Goal: Task Accomplishment & Management: Use online tool/utility

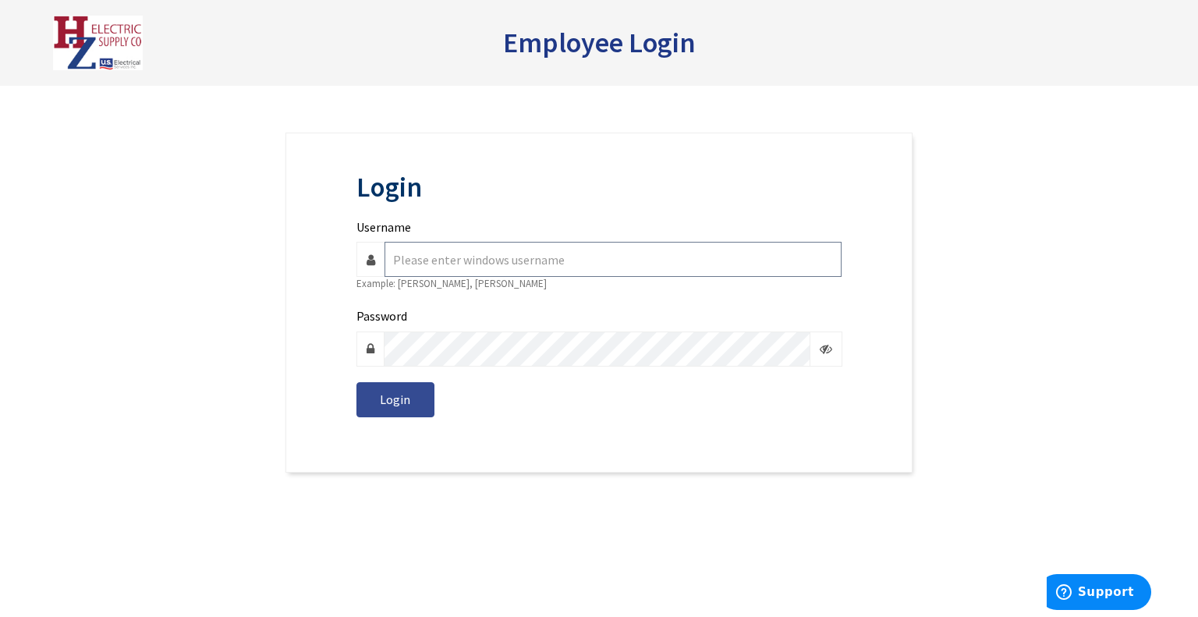
type input "k.carpenter"
click at [396, 397] on span "Login" at bounding box center [395, 400] width 30 height 16
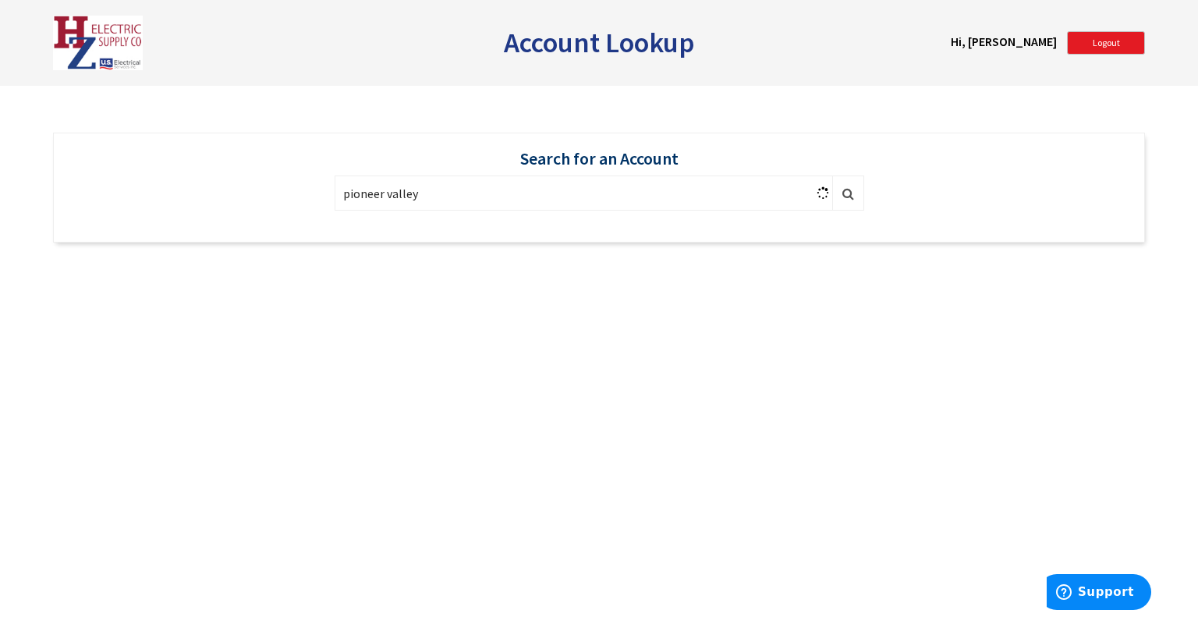
type input "pioneer valley"
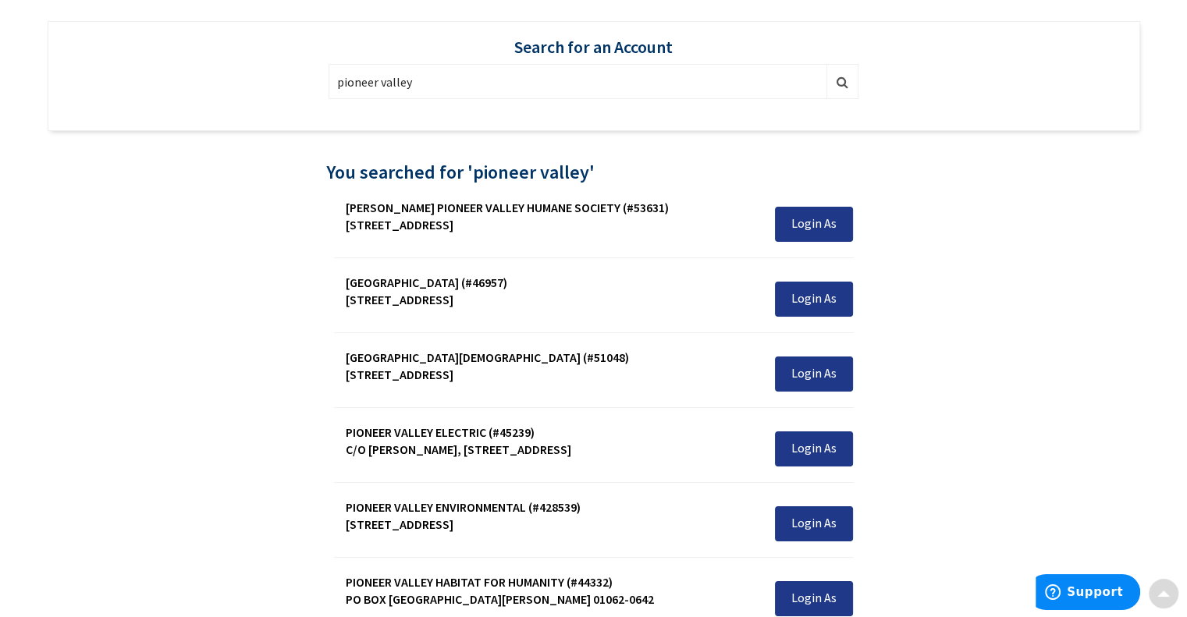
scroll to position [119, 0]
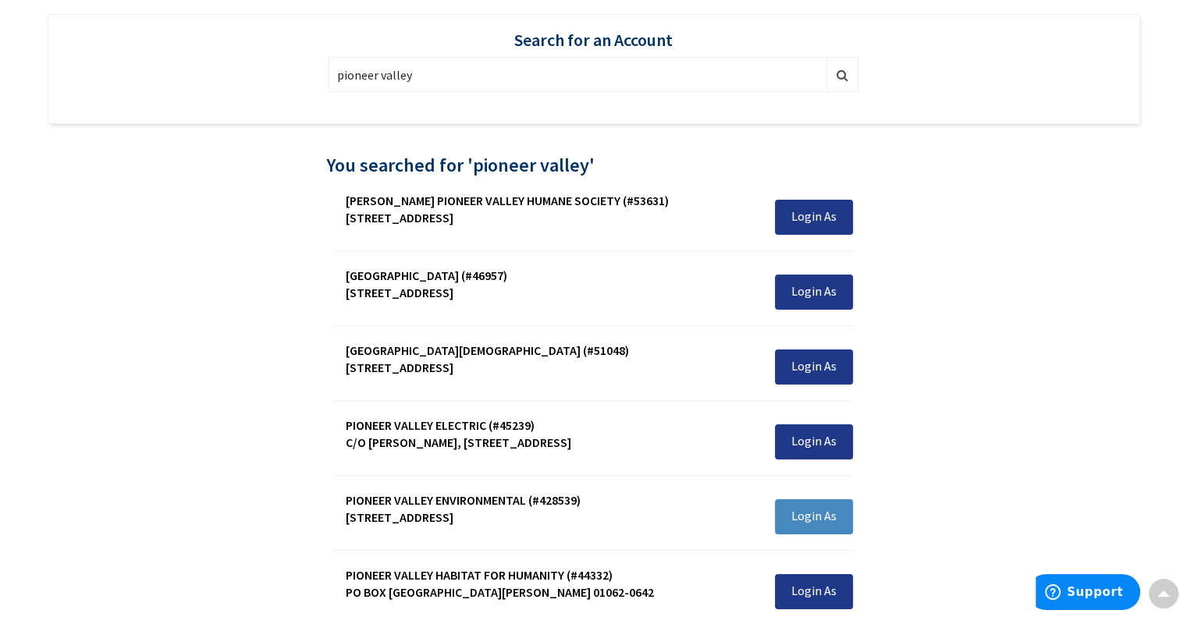
click at [799, 505] on button "Login As" at bounding box center [814, 516] width 78 height 35
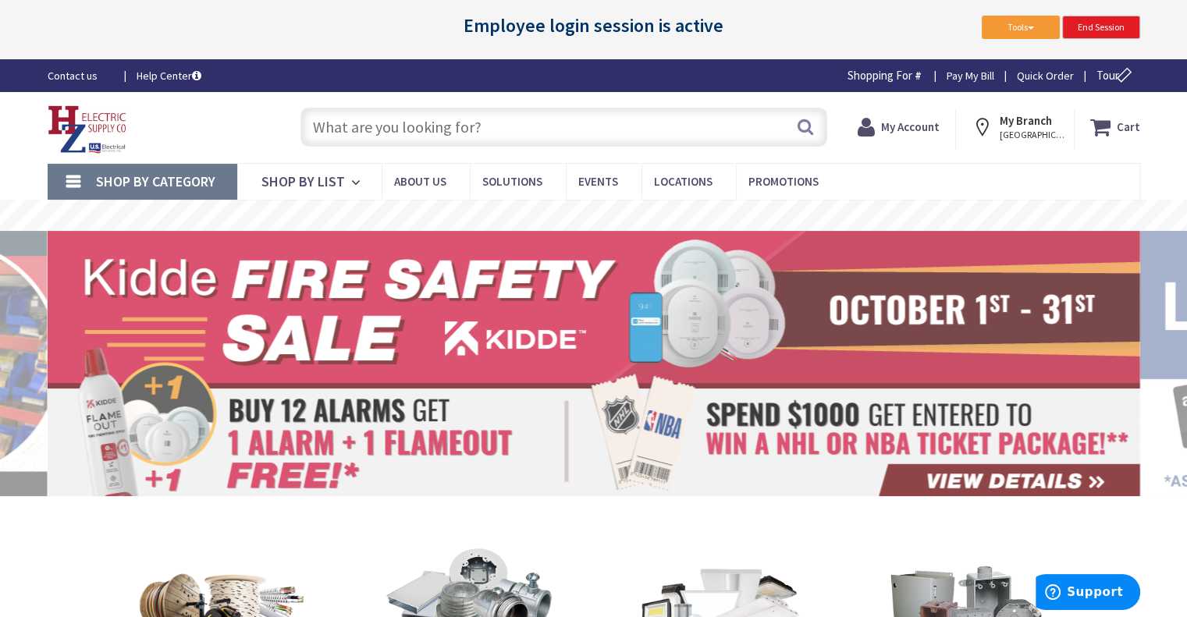
type input "[GEOGRAPHIC_DATA][STREET_ADDRESS][GEOGRAPHIC_DATA]"
